Goal: Understand process/instructions: Learn how to perform a task or action

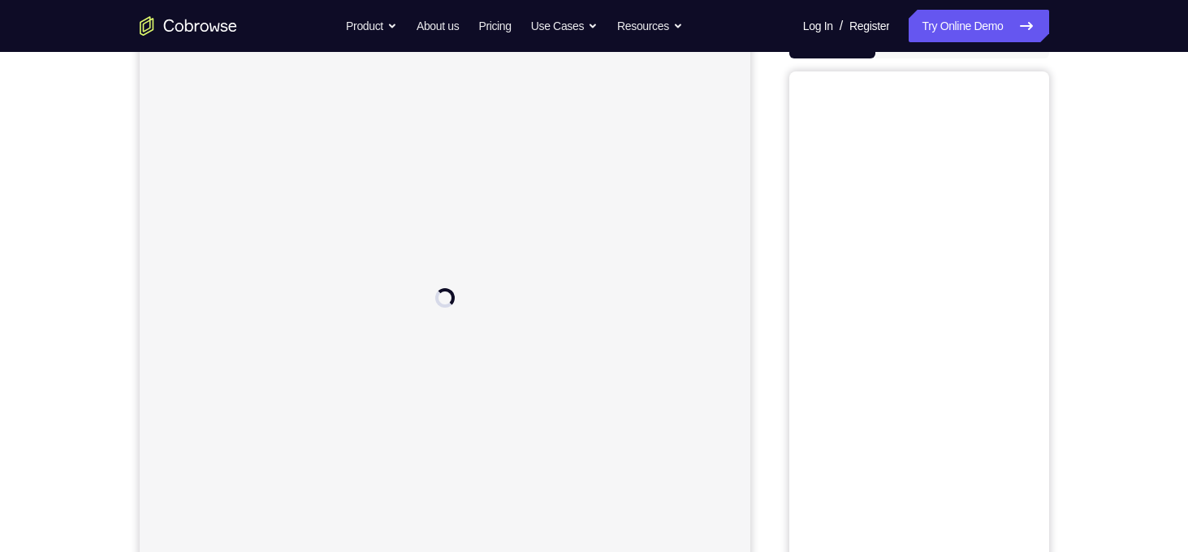
scroll to position [123, 0]
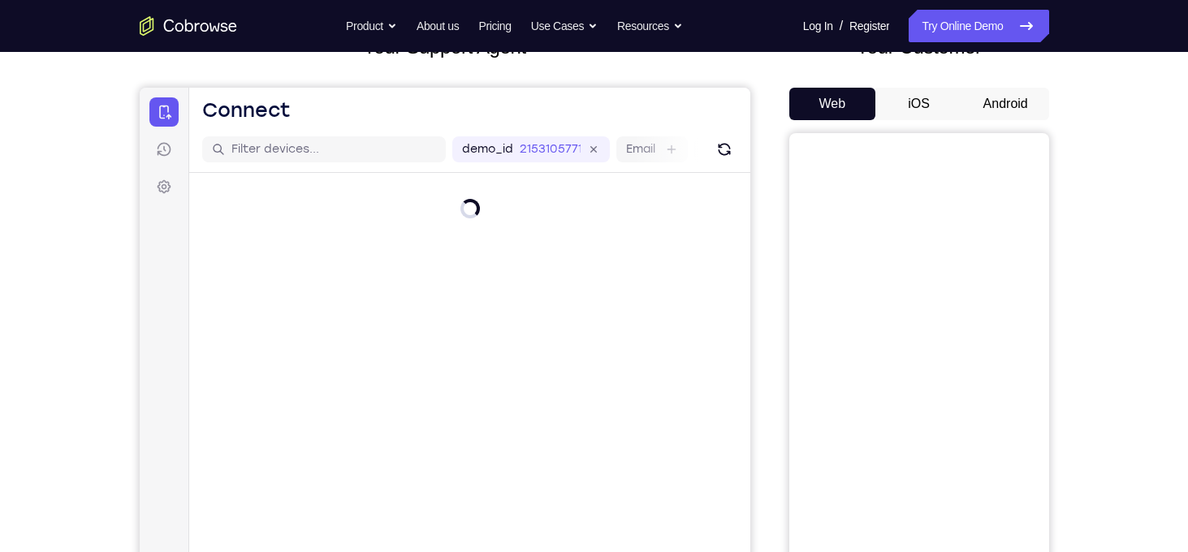
click at [1006, 111] on button "Android" at bounding box center [1005, 104] width 87 height 32
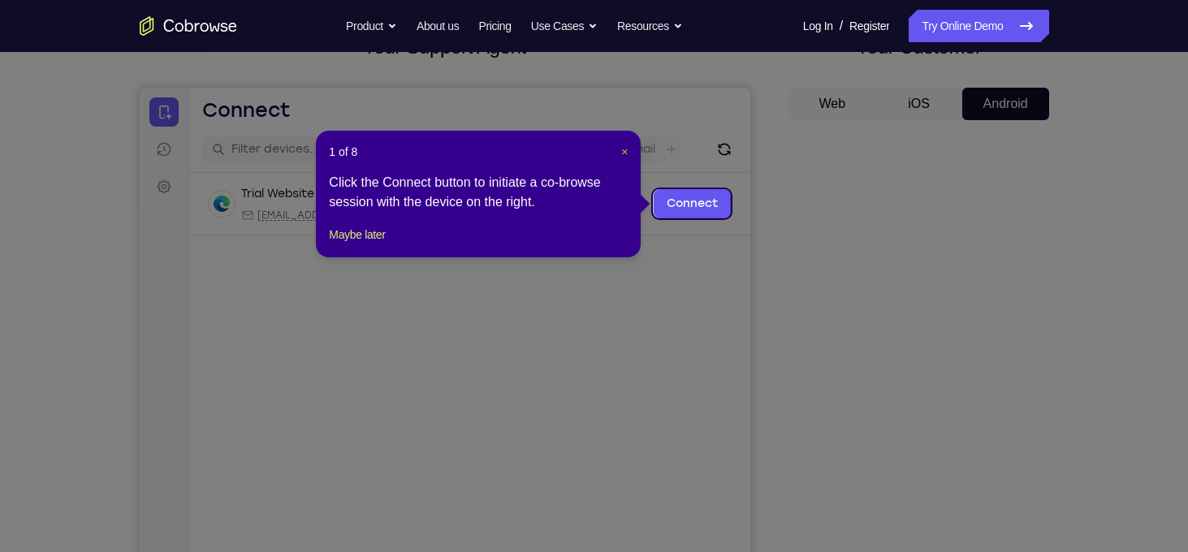
click at [625, 153] on span "×" at bounding box center [624, 151] width 6 height 13
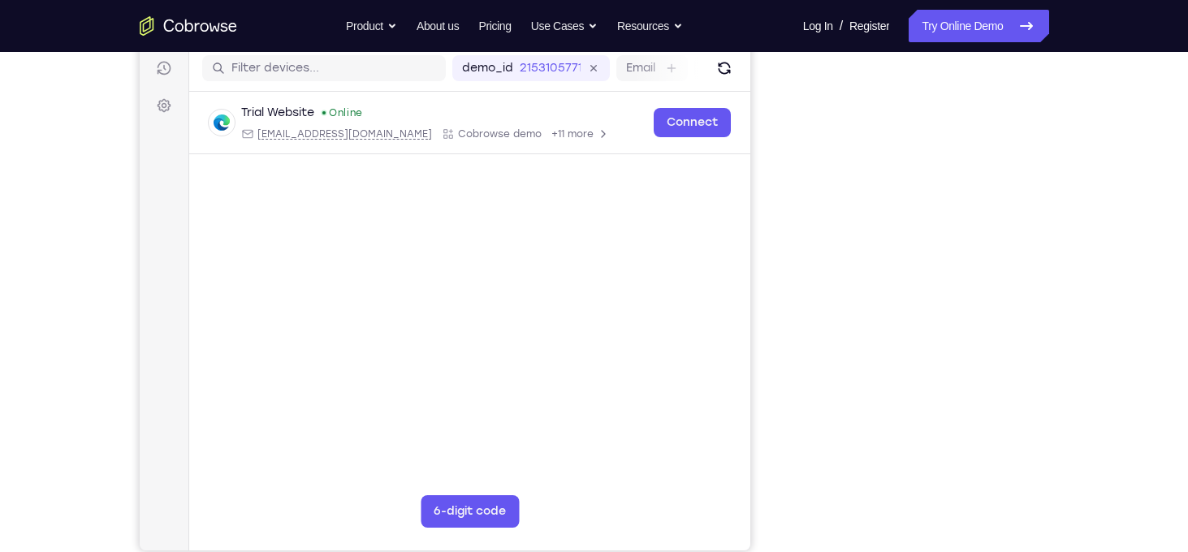
scroll to position [207, 0]
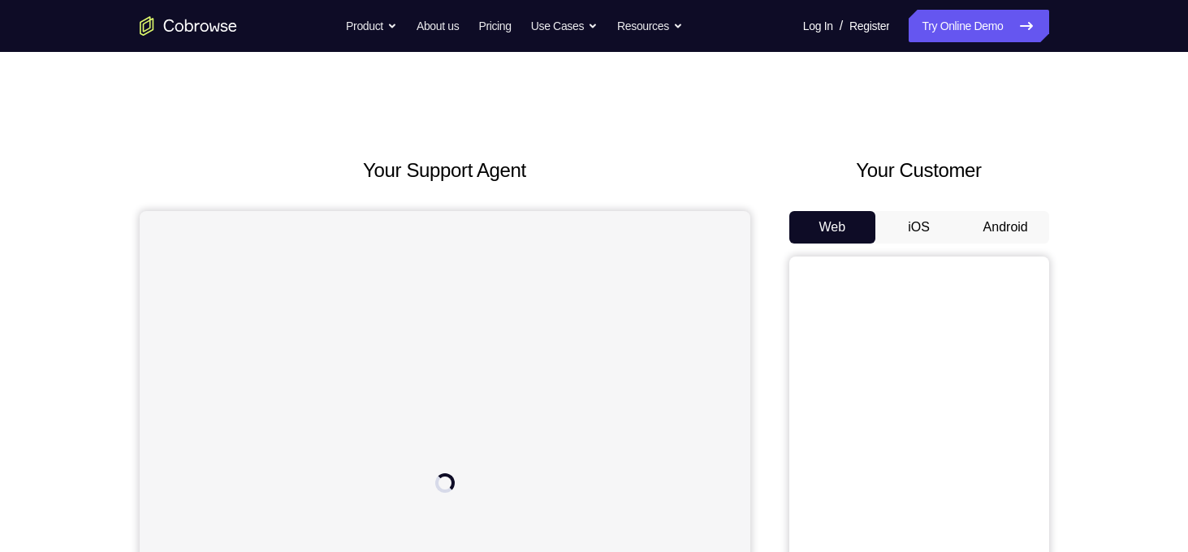
click at [993, 233] on button "Android" at bounding box center [1005, 227] width 87 height 32
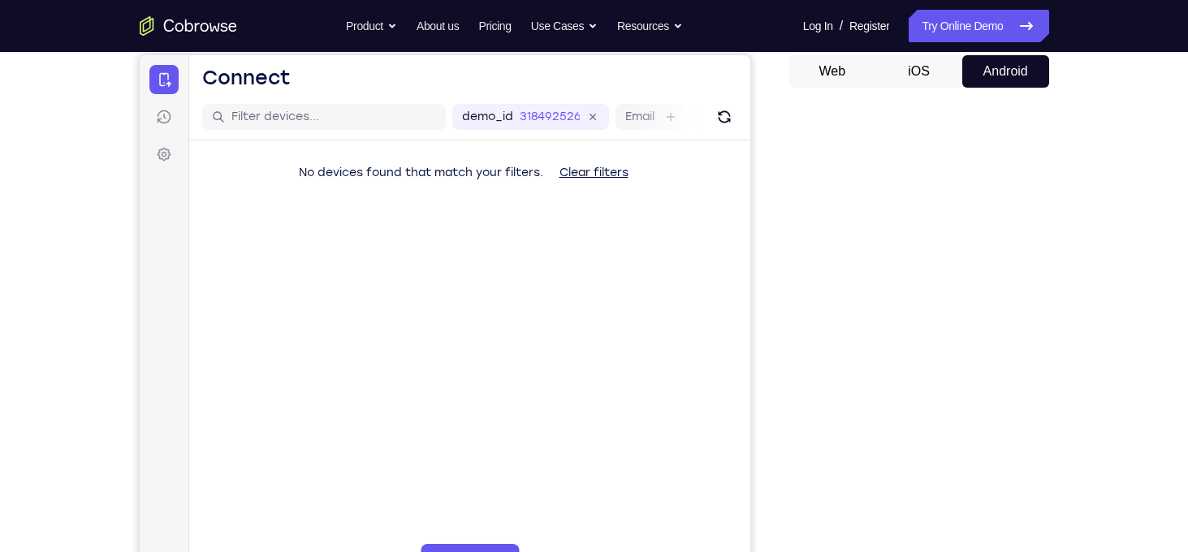
scroll to position [211, 0]
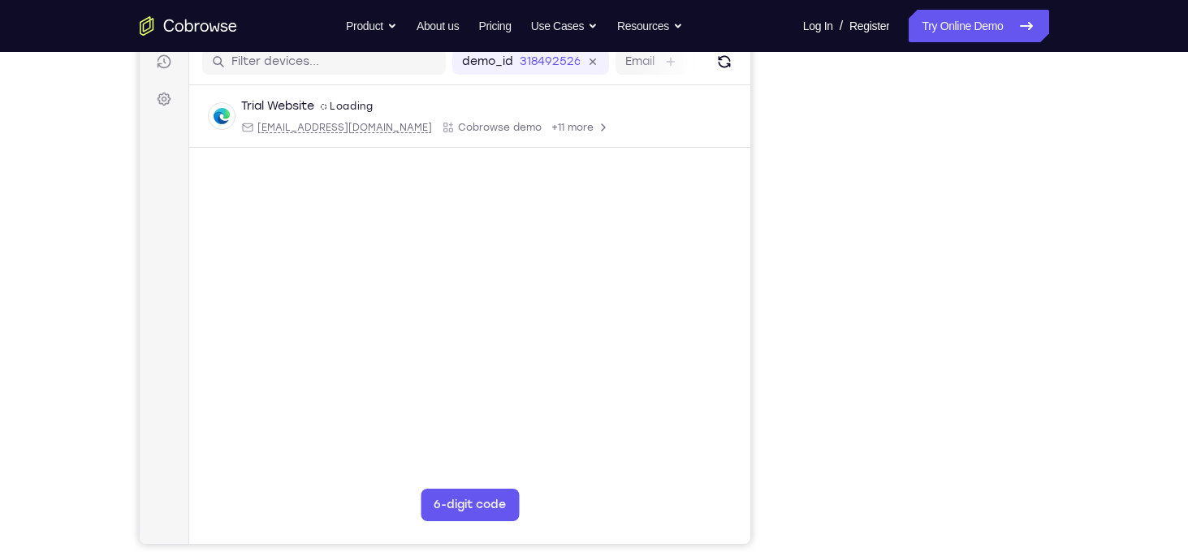
click at [735, 550] on div "Your Support Agent Your Customer Web iOS Android Next Steps We’d be happy to gi…" at bounding box center [594, 376] width 1039 height 1071
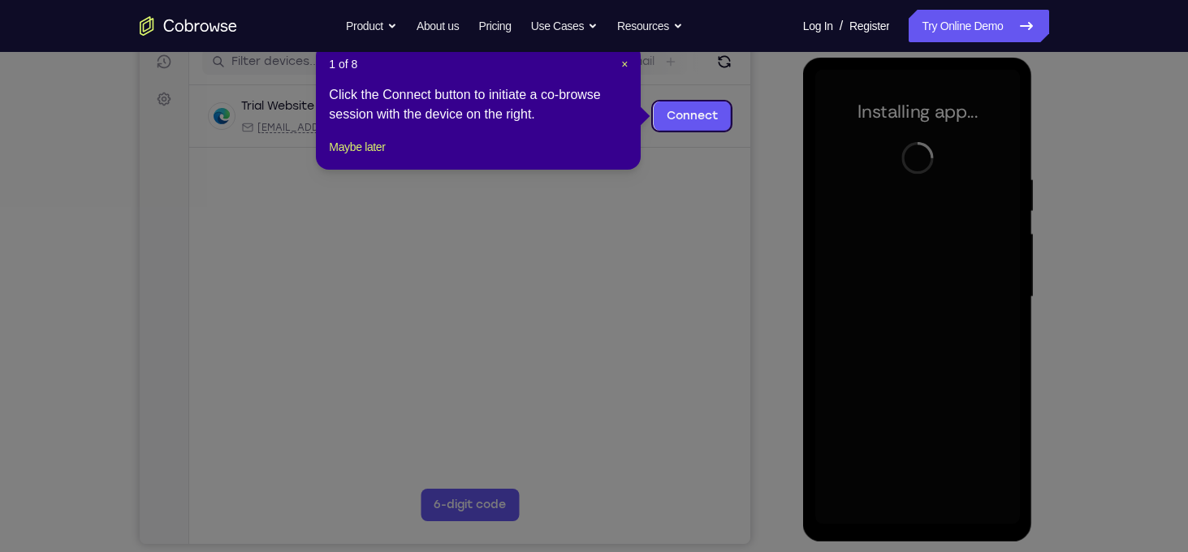
scroll to position [0, 0]
click at [627, 61] on span "×" at bounding box center [624, 64] width 6 height 13
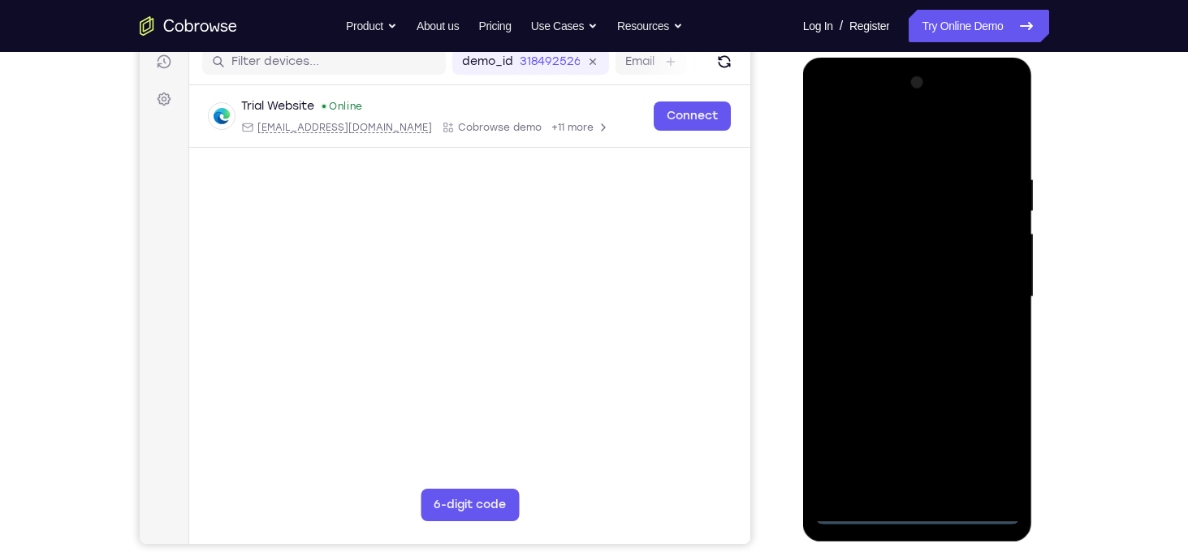
click at [930, 512] on div at bounding box center [917, 297] width 205 height 455
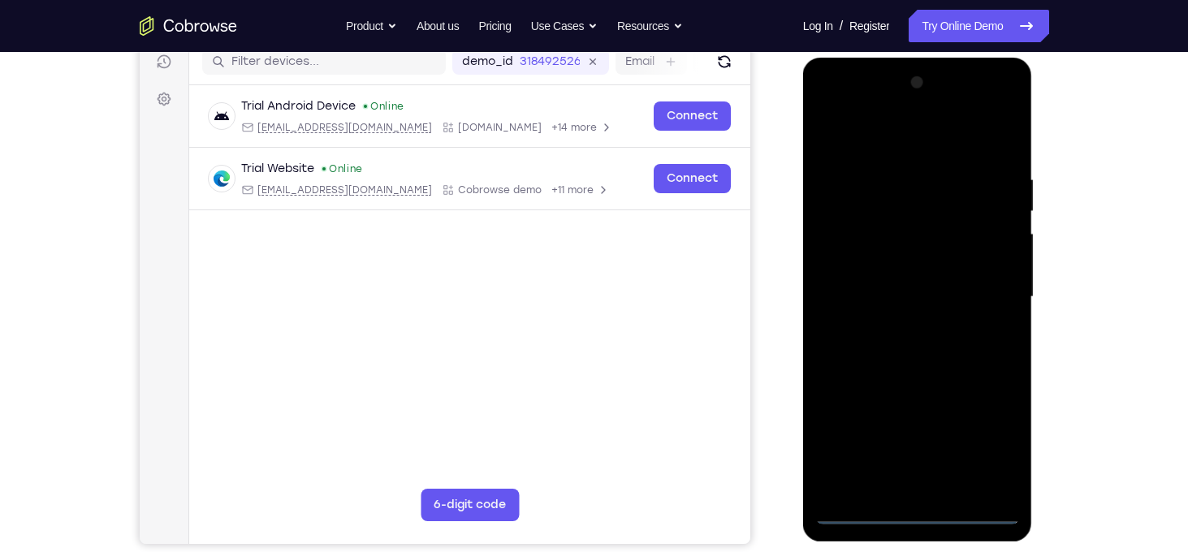
click at [979, 438] on div at bounding box center [917, 297] width 205 height 455
click at [943, 147] on div at bounding box center [917, 297] width 205 height 455
click at [984, 275] on div at bounding box center [917, 297] width 205 height 455
click at [900, 321] on div at bounding box center [917, 297] width 205 height 455
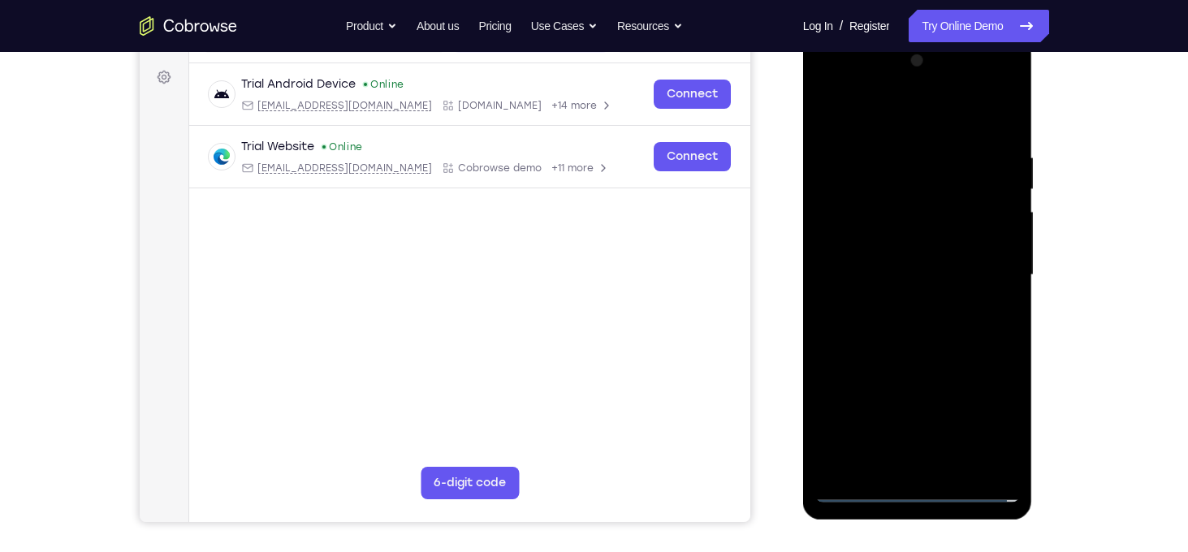
click at [871, 259] on div at bounding box center [917, 275] width 205 height 455
click at [869, 252] on div at bounding box center [917, 275] width 205 height 455
click at [867, 263] on div at bounding box center [917, 275] width 205 height 455
click at [868, 271] on div at bounding box center [917, 275] width 205 height 455
click at [917, 274] on div at bounding box center [917, 275] width 205 height 455
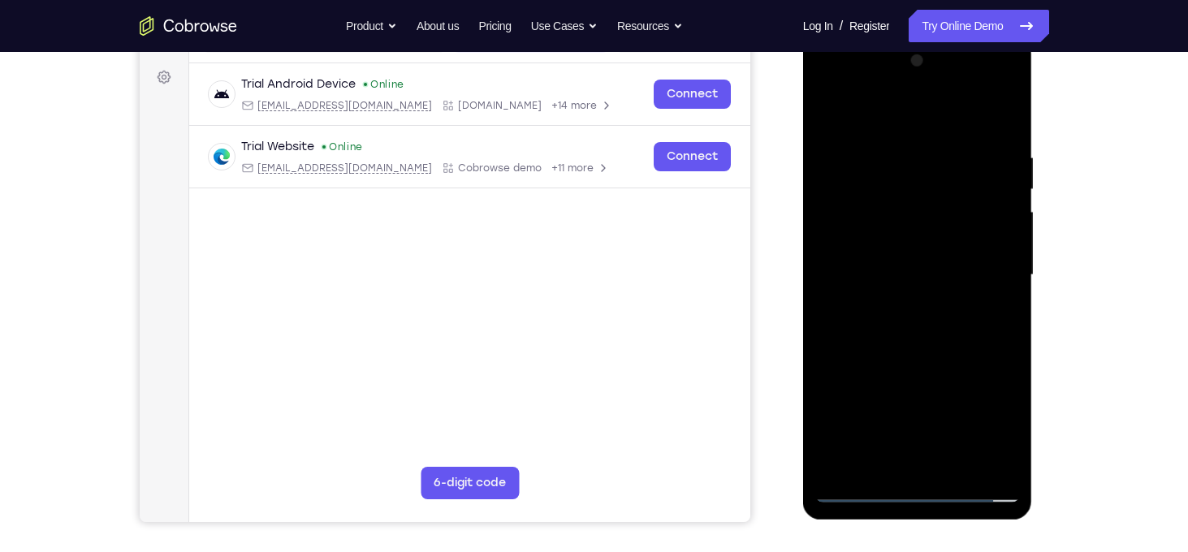
click at [912, 274] on div at bounding box center [917, 275] width 205 height 455
click at [903, 322] on div at bounding box center [917, 275] width 205 height 455
click at [898, 326] on div at bounding box center [917, 275] width 205 height 455
click at [944, 344] on div at bounding box center [917, 275] width 205 height 455
click at [1001, 130] on div at bounding box center [917, 275] width 205 height 455
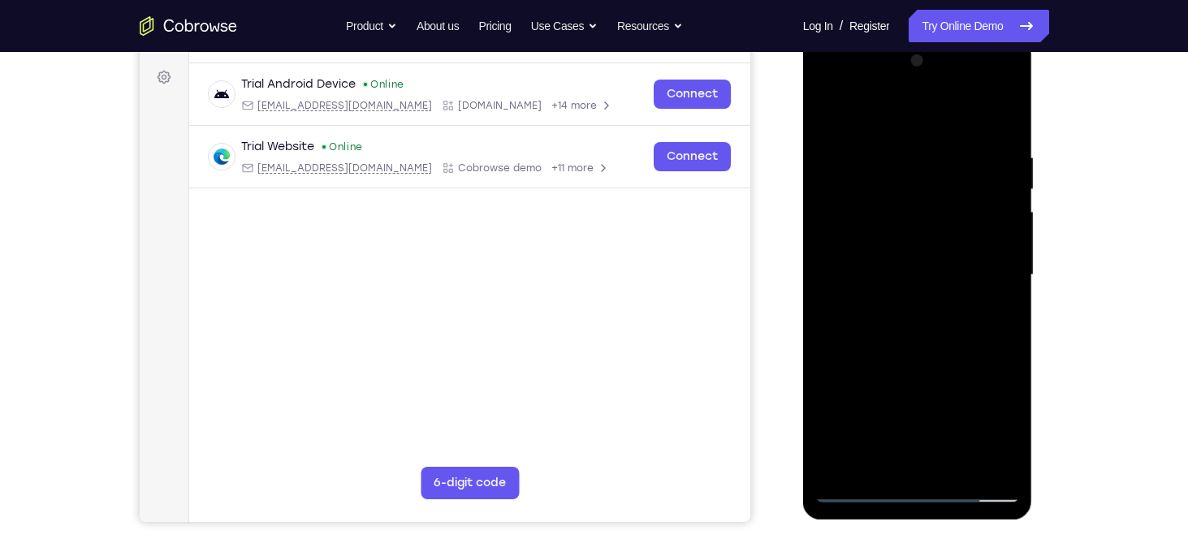
click at [1011, 107] on div at bounding box center [917, 275] width 205 height 455
click at [1001, 117] on div at bounding box center [917, 275] width 205 height 455
click at [1003, 107] on div at bounding box center [917, 275] width 205 height 455
click at [967, 140] on div at bounding box center [917, 275] width 205 height 455
click at [867, 365] on div at bounding box center [917, 275] width 205 height 455
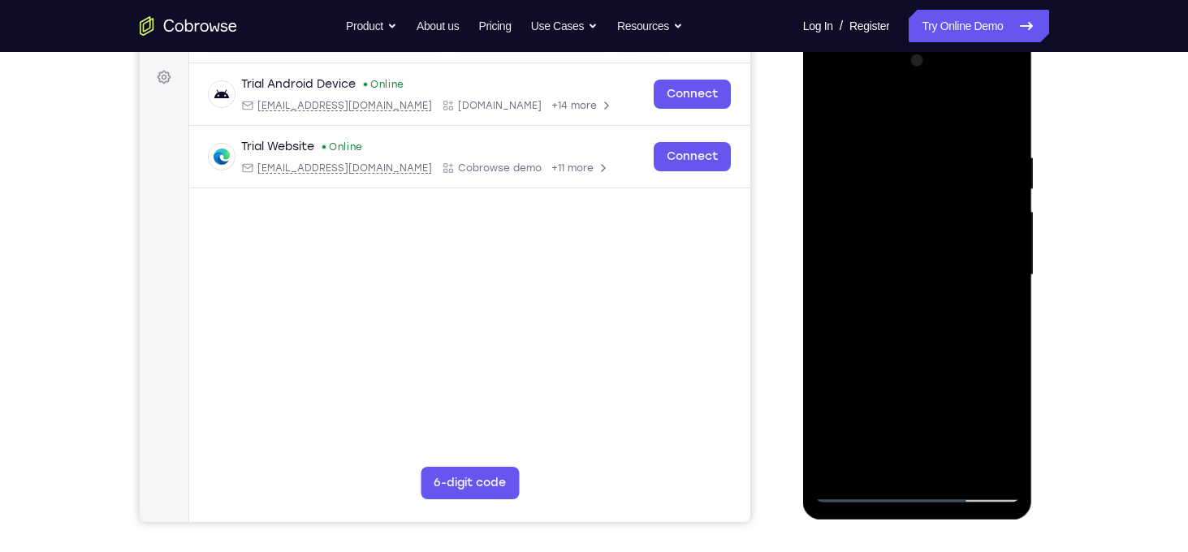
click at [822, 108] on div at bounding box center [917, 275] width 205 height 455
drag, startPoint x: 890, startPoint y: 243, endPoint x: 898, endPoint y: 150, distance: 92.9
click at [898, 150] on div at bounding box center [917, 275] width 205 height 455
click at [995, 470] on div at bounding box center [917, 275] width 205 height 455
drag, startPoint x: 939, startPoint y: 313, endPoint x: 933, endPoint y: 408, distance: 95.2
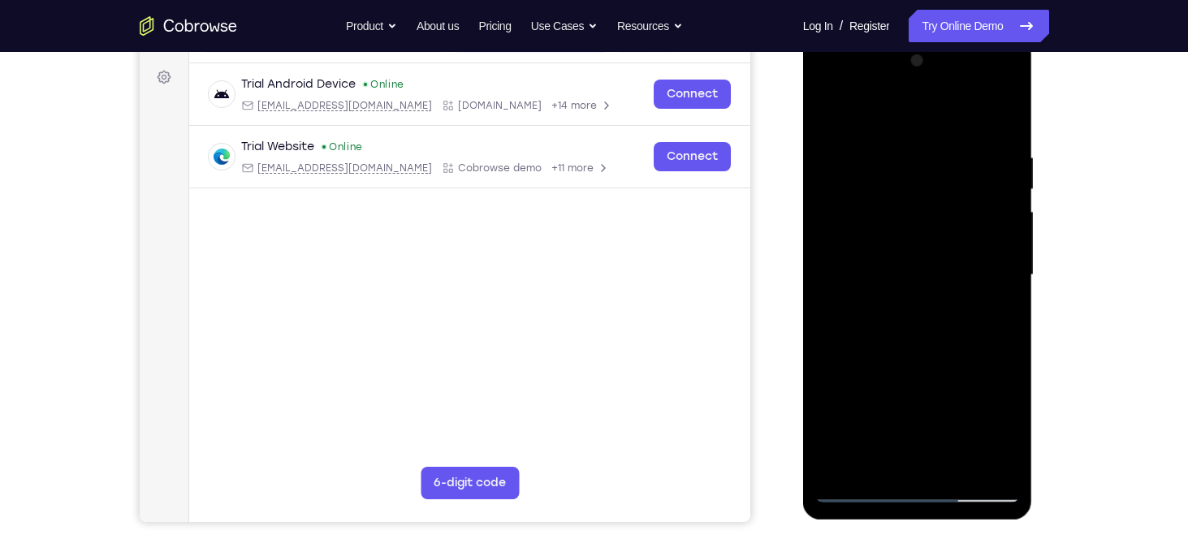
click at [933, 408] on div at bounding box center [917, 275] width 205 height 455
click at [979, 249] on div at bounding box center [917, 275] width 205 height 455
drag, startPoint x: 930, startPoint y: 253, endPoint x: 935, endPoint y: 177, distance: 76.5
click at [935, 177] on div at bounding box center [917, 275] width 205 height 455
drag, startPoint x: 927, startPoint y: 248, endPoint x: 947, endPoint y: 135, distance: 115.5
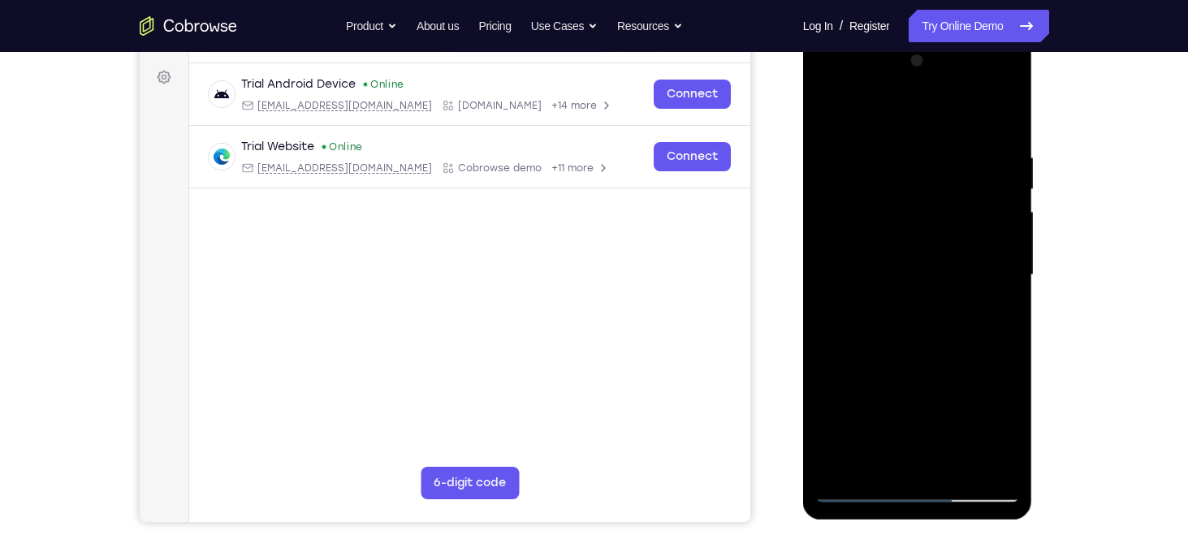
click at [947, 135] on div at bounding box center [917, 275] width 205 height 455
drag, startPoint x: 932, startPoint y: 290, endPoint x: 949, endPoint y: 147, distance: 143.9
click at [949, 147] on div at bounding box center [917, 275] width 205 height 455
drag, startPoint x: 917, startPoint y: 330, endPoint x: 914, endPoint y: 474, distance: 143.7
click at [914, 474] on div at bounding box center [917, 275] width 205 height 455
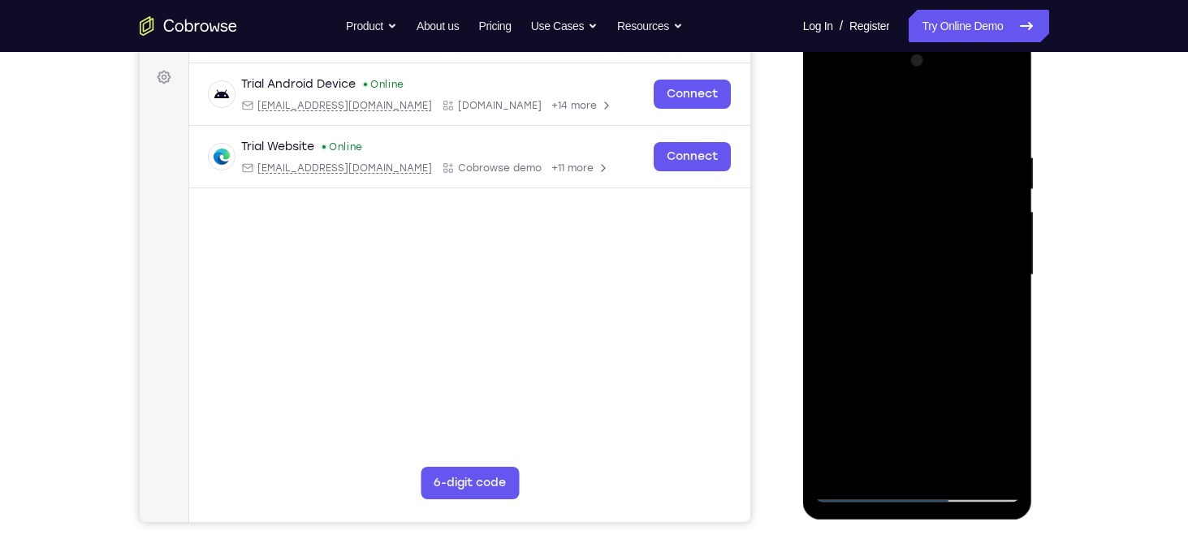
drag, startPoint x: 896, startPoint y: 291, endPoint x: 893, endPoint y: 417, distance: 126.7
click at [893, 417] on div at bounding box center [917, 275] width 205 height 455
click at [830, 111] on div at bounding box center [917, 275] width 205 height 455
drag, startPoint x: 903, startPoint y: 202, endPoint x: 891, endPoint y: 265, distance: 64.5
click at [891, 265] on div at bounding box center [917, 275] width 205 height 455
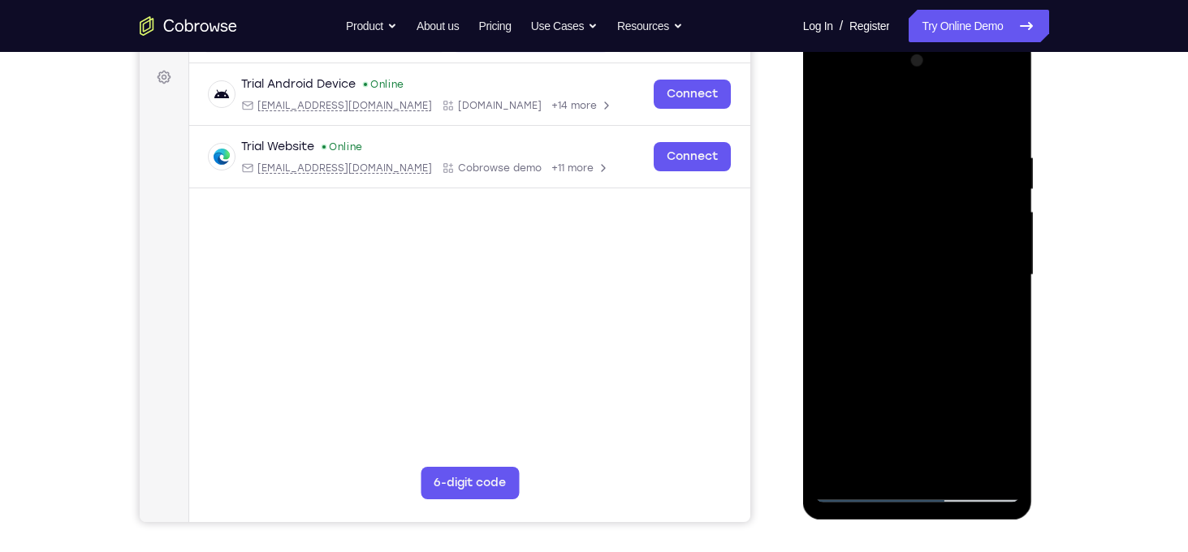
click at [902, 218] on div at bounding box center [917, 275] width 205 height 455
click at [839, 205] on div at bounding box center [917, 275] width 205 height 455
click at [878, 461] on div at bounding box center [917, 275] width 205 height 455
click at [869, 114] on div at bounding box center [917, 275] width 205 height 455
click at [952, 156] on div at bounding box center [917, 275] width 205 height 455
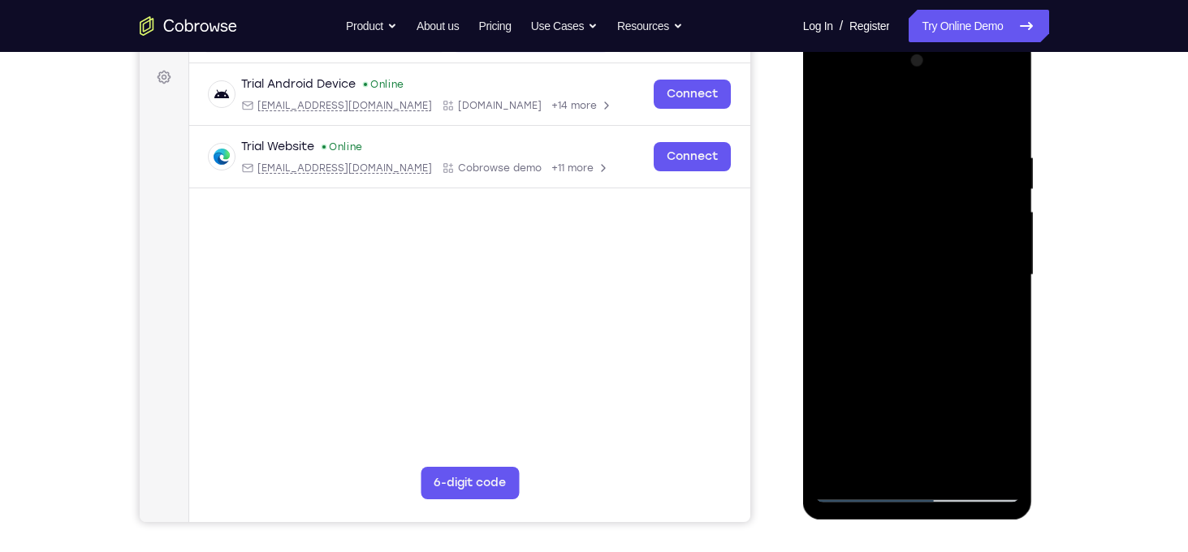
click at [878, 222] on div at bounding box center [917, 275] width 205 height 455
click at [878, 132] on div at bounding box center [917, 275] width 205 height 455
click at [986, 291] on div at bounding box center [917, 275] width 205 height 455
drag, startPoint x: 962, startPoint y: 384, endPoint x: 978, endPoint y: 249, distance: 135.7
click at [978, 249] on div at bounding box center [917, 275] width 205 height 455
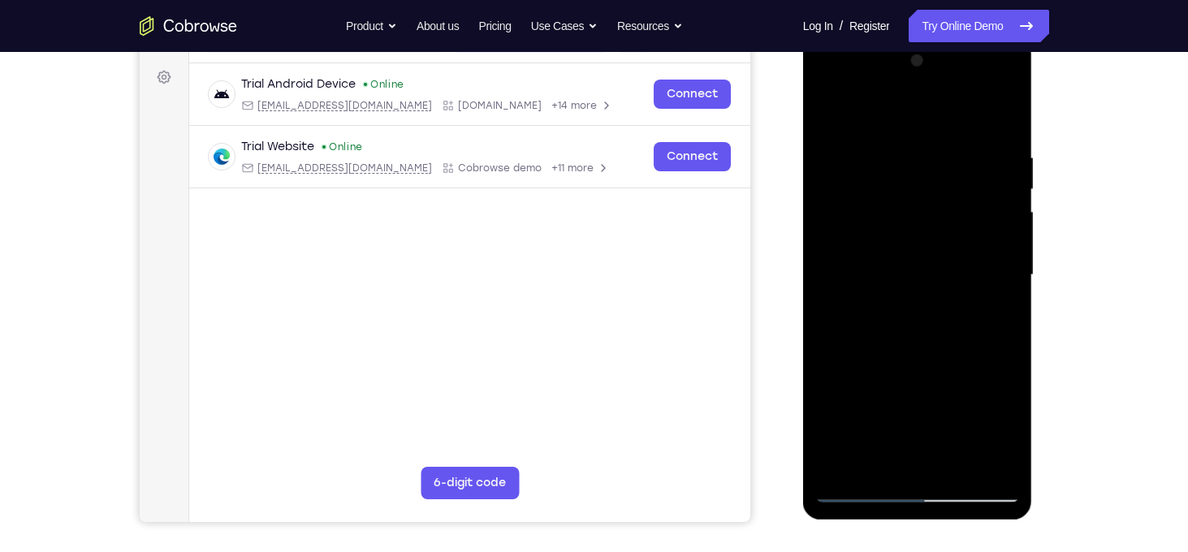
drag, startPoint x: 949, startPoint y: 348, endPoint x: 964, endPoint y: 175, distance: 173.5
click at [964, 175] on div at bounding box center [917, 275] width 205 height 455
drag, startPoint x: 953, startPoint y: 241, endPoint x: 980, endPoint y: 53, distance: 190.3
click at [980, 53] on div at bounding box center [917, 275] width 205 height 455
drag, startPoint x: 934, startPoint y: 332, endPoint x: 940, endPoint y: 140, distance: 191.7
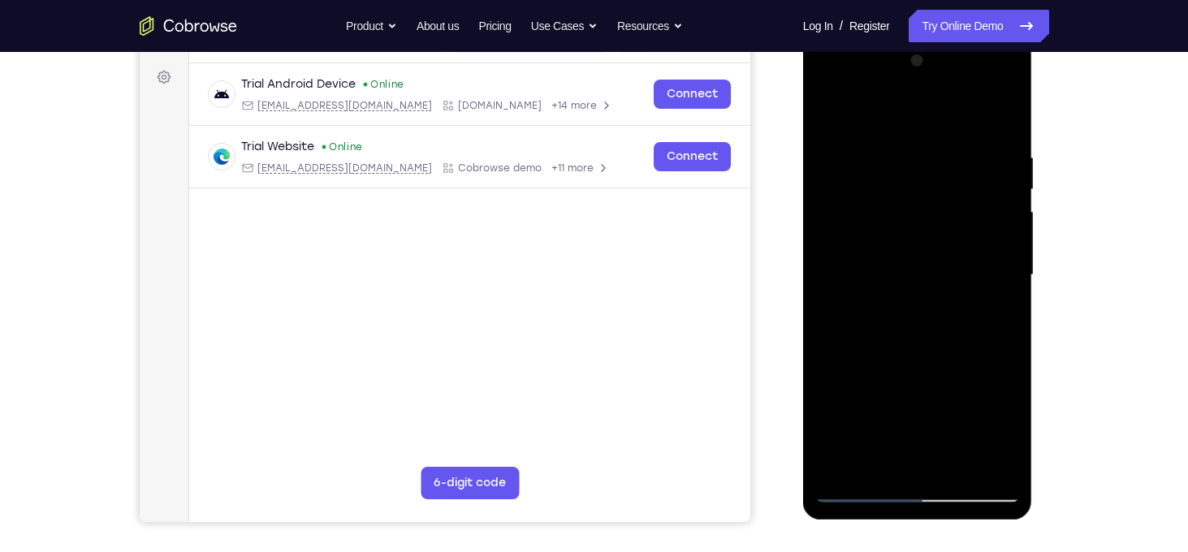
click at [940, 140] on div at bounding box center [917, 275] width 205 height 455
drag, startPoint x: 952, startPoint y: 334, endPoint x: 958, endPoint y: 173, distance: 161.7
click at [958, 173] on div at bounding box center [917, 275] width 205 height 455
click at [832, 111] on div at bounding box center [917, 275] width 205 height 455
drag, startPoint x: 898, startPoint y: 234, endPoint x: 913, endPoint y: 330, distance: 97.0
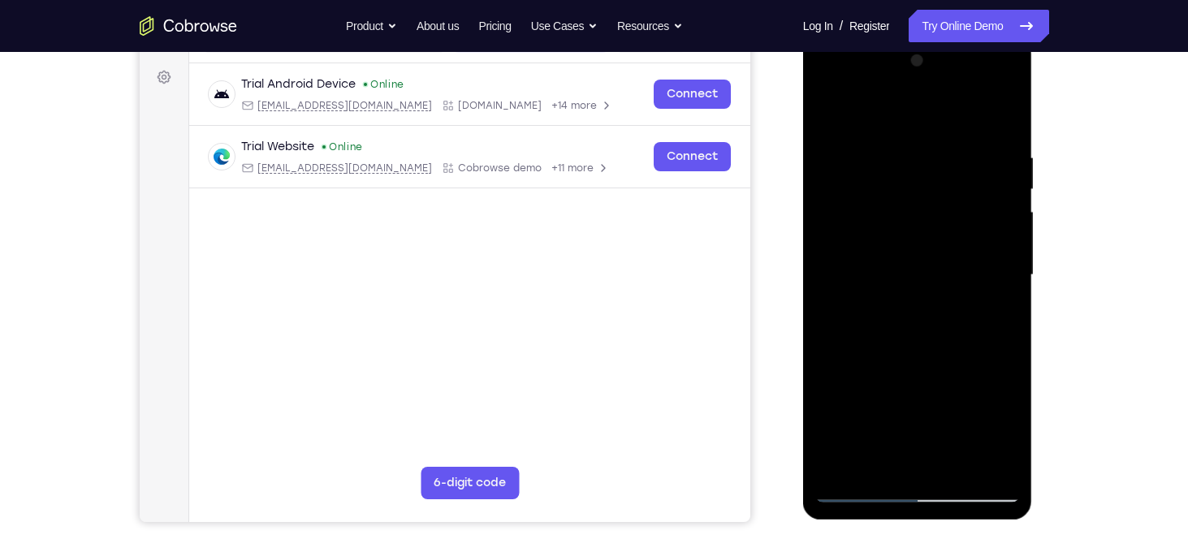
click at [913, 330] on div at bounding box center [917, 275] width 205 height 455
click at [1011, 445] on div at bounding box center [917, 275] width 205 height 455
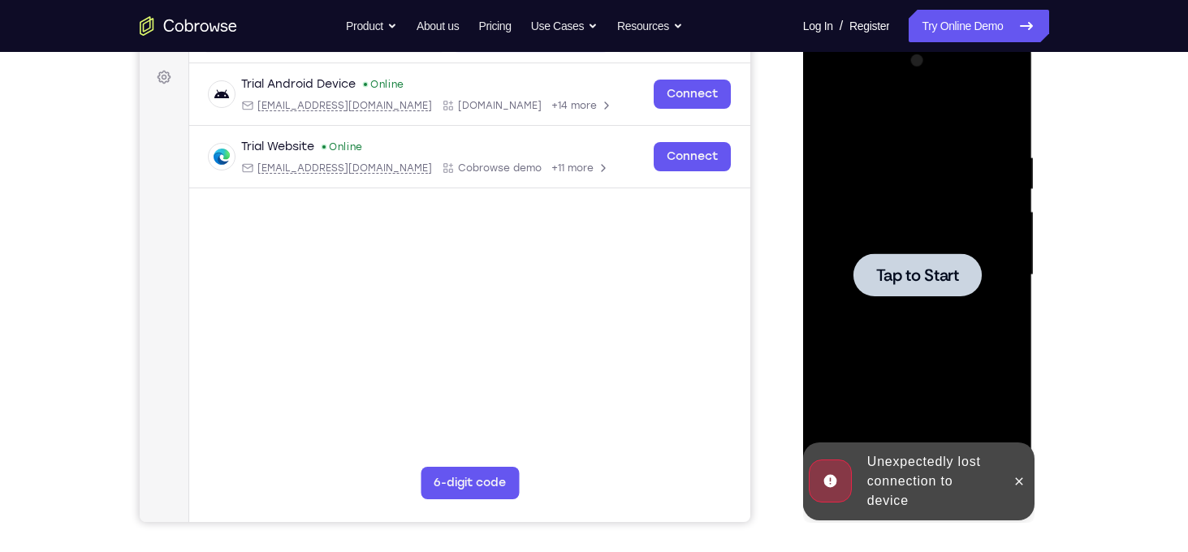
click at [939, 369] on div at bounding box center [917, 275] width 205 height 455
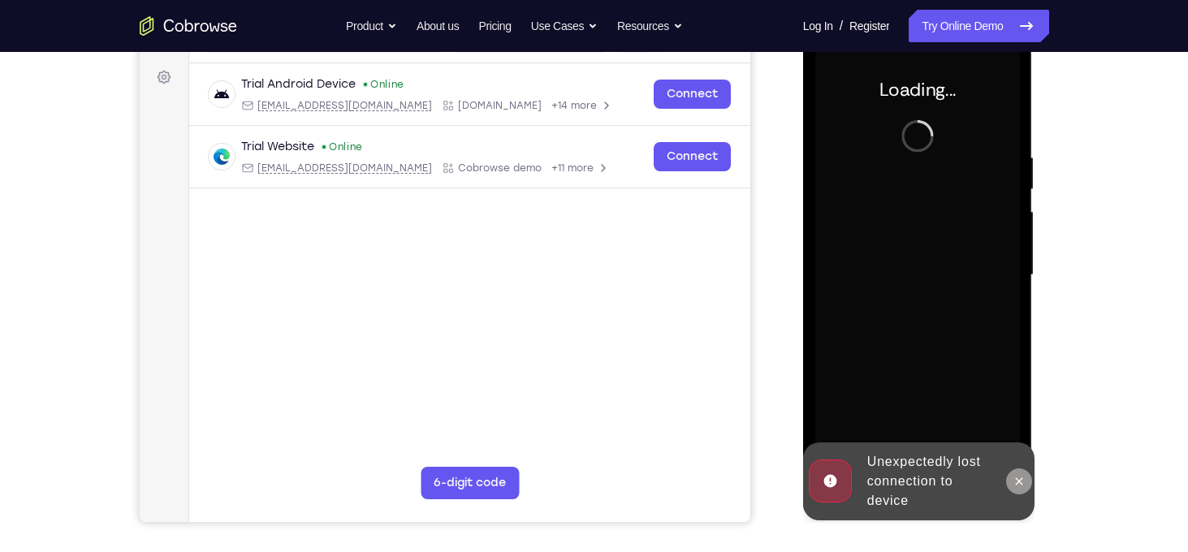
click at [1012, 479] on icon at bounding box center [1018, 481] width 13 height 13
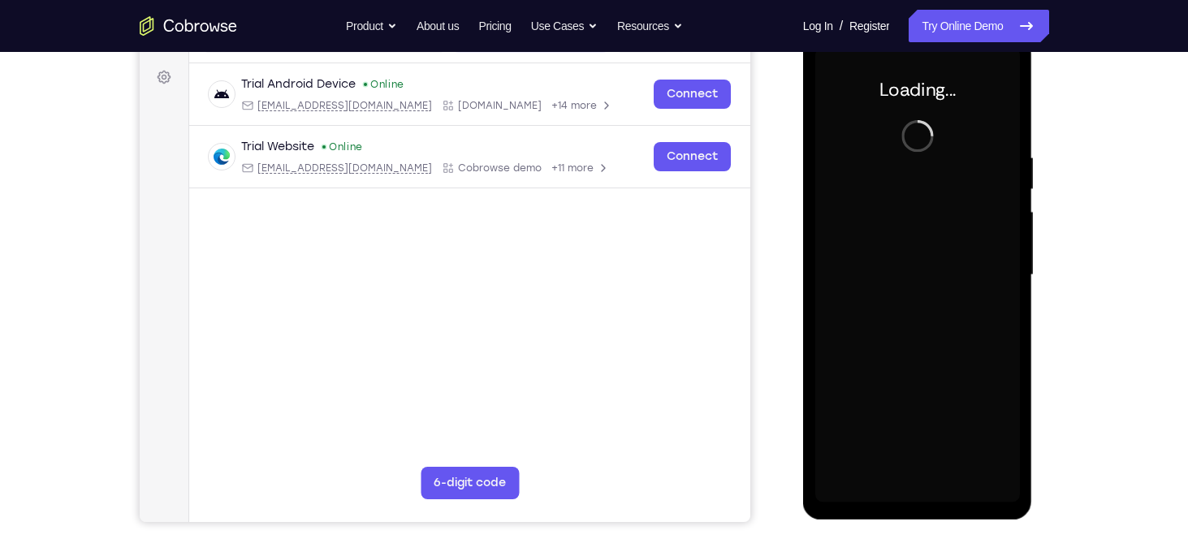
scroll to position [177, 0]
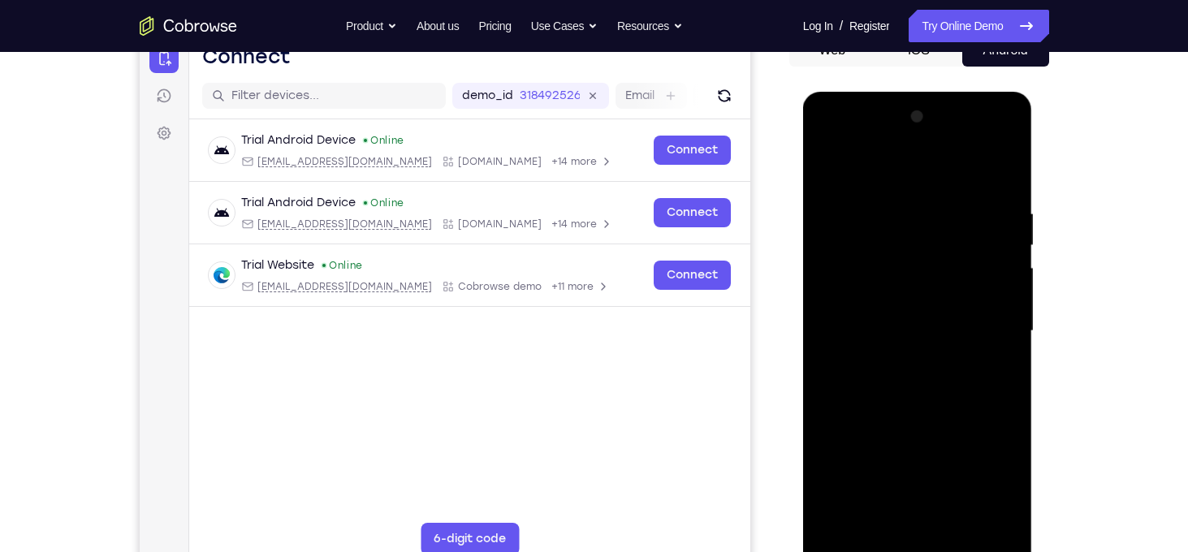
click at [946, 322] on div at bounding box center [917, 331] width 205 height 455
click at [917, 540] on div at bounding box center [917, 331] width 205 height 455
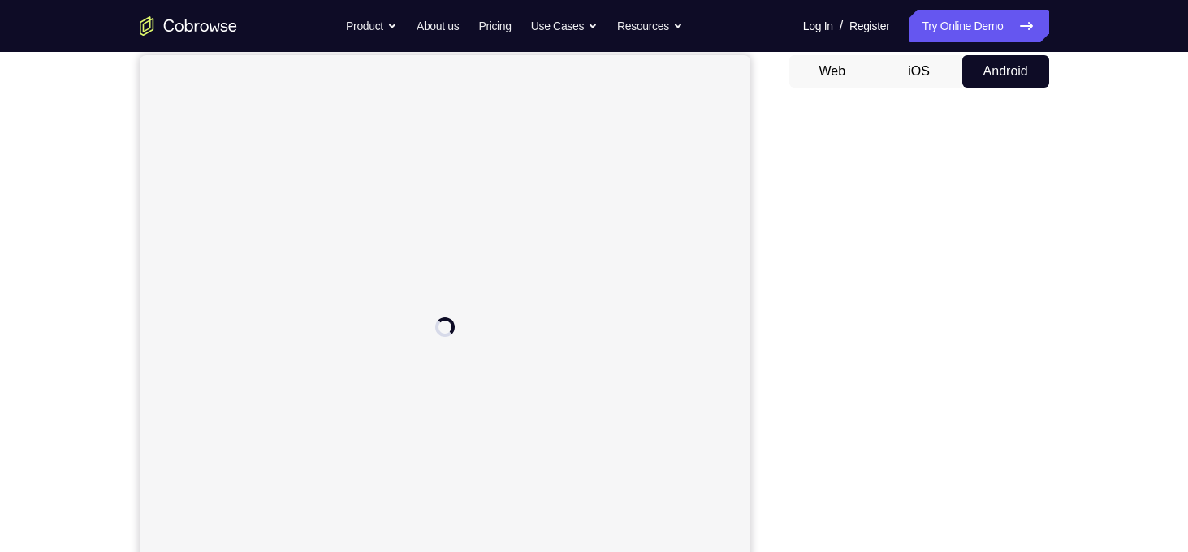
scroll to position [180, 0]
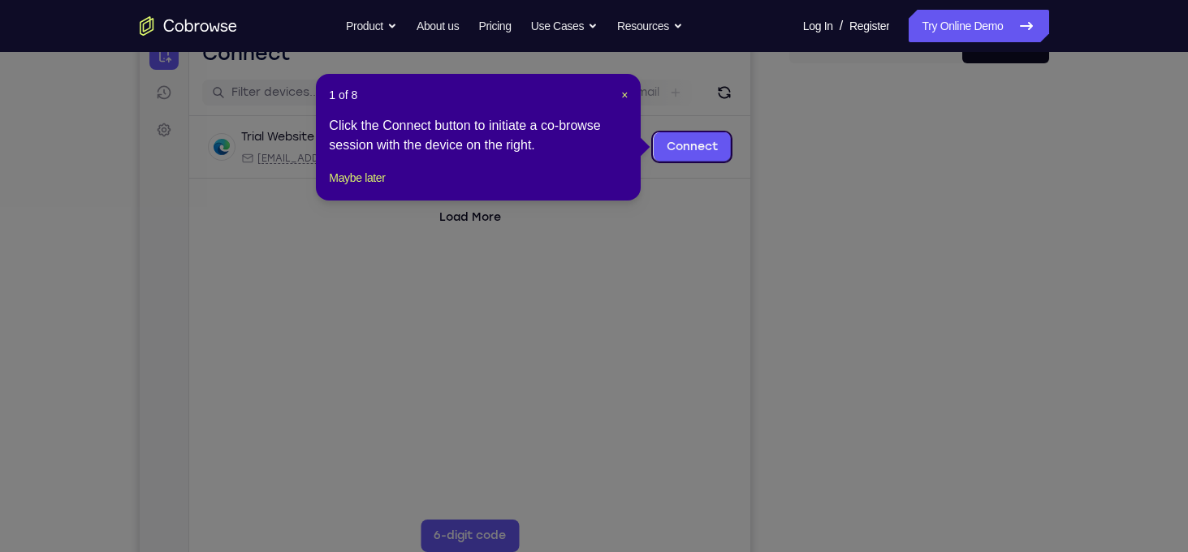
click at [619, 93] on header "1 of 8 ×" at bounding box center [478, 95] width 299 height 16
click at [921, 545] on icon at bounding box center [600, 276] width 1200 height 552
click at [628, 97] on div "1 of 8 × Click the Connect button to initiate a co-browse session with the devi…" at bounding box center [478, 137] width 325 height 127
click at [628, 95] on span "×" at bounding box center [624, 94] width 6 height 13
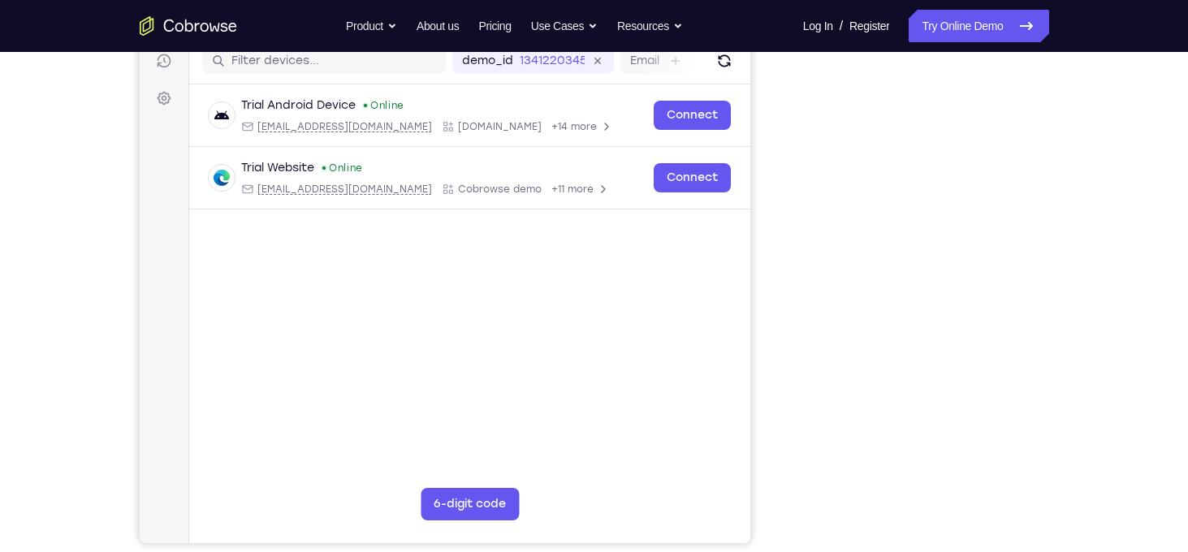
scroll to position [228, 0]
